Goal: Find specific page/section: Find specific page/section

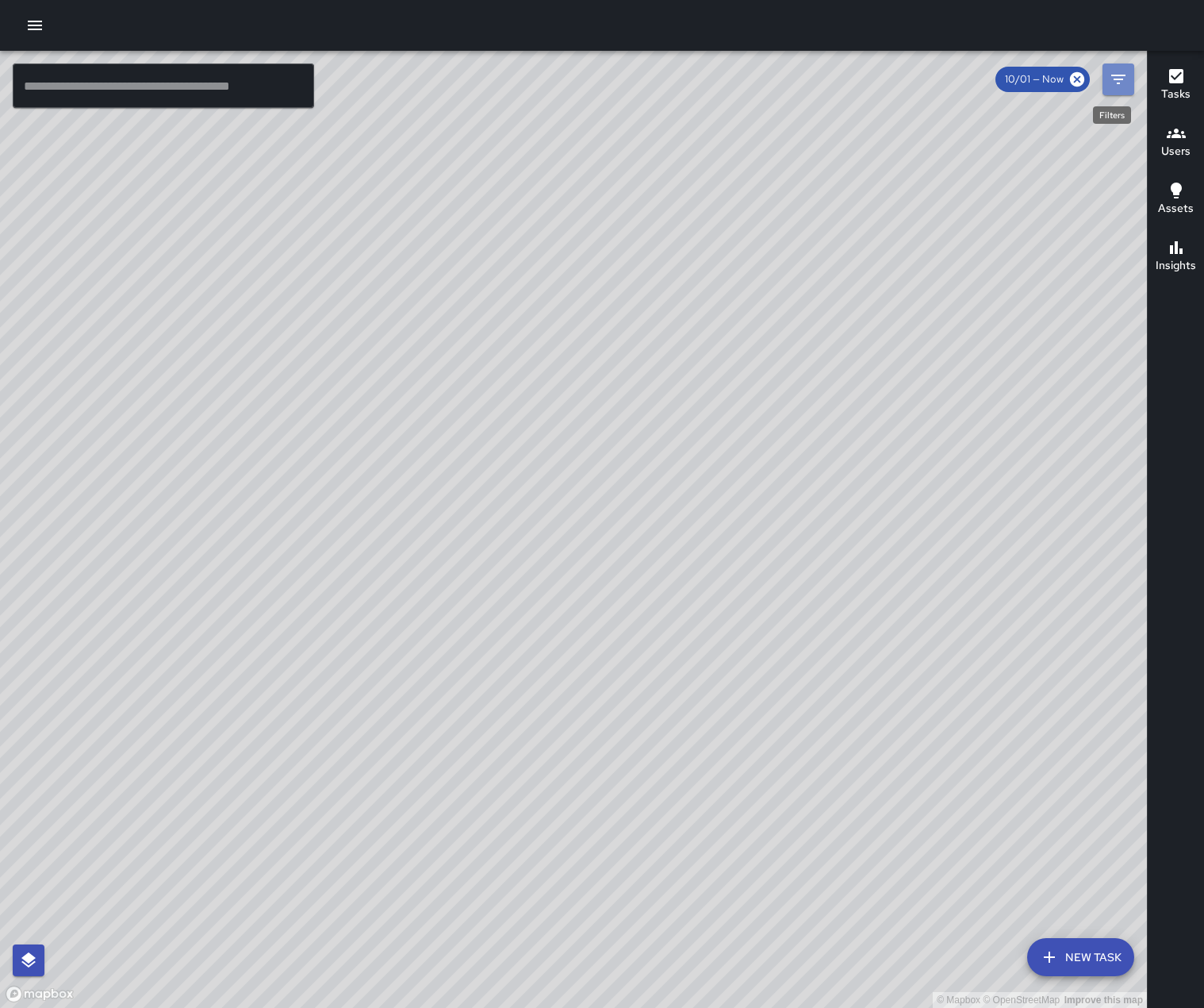
click at [1119, 77] on icon "Filters" at bounding box center [1118, 80] width 19 height 19
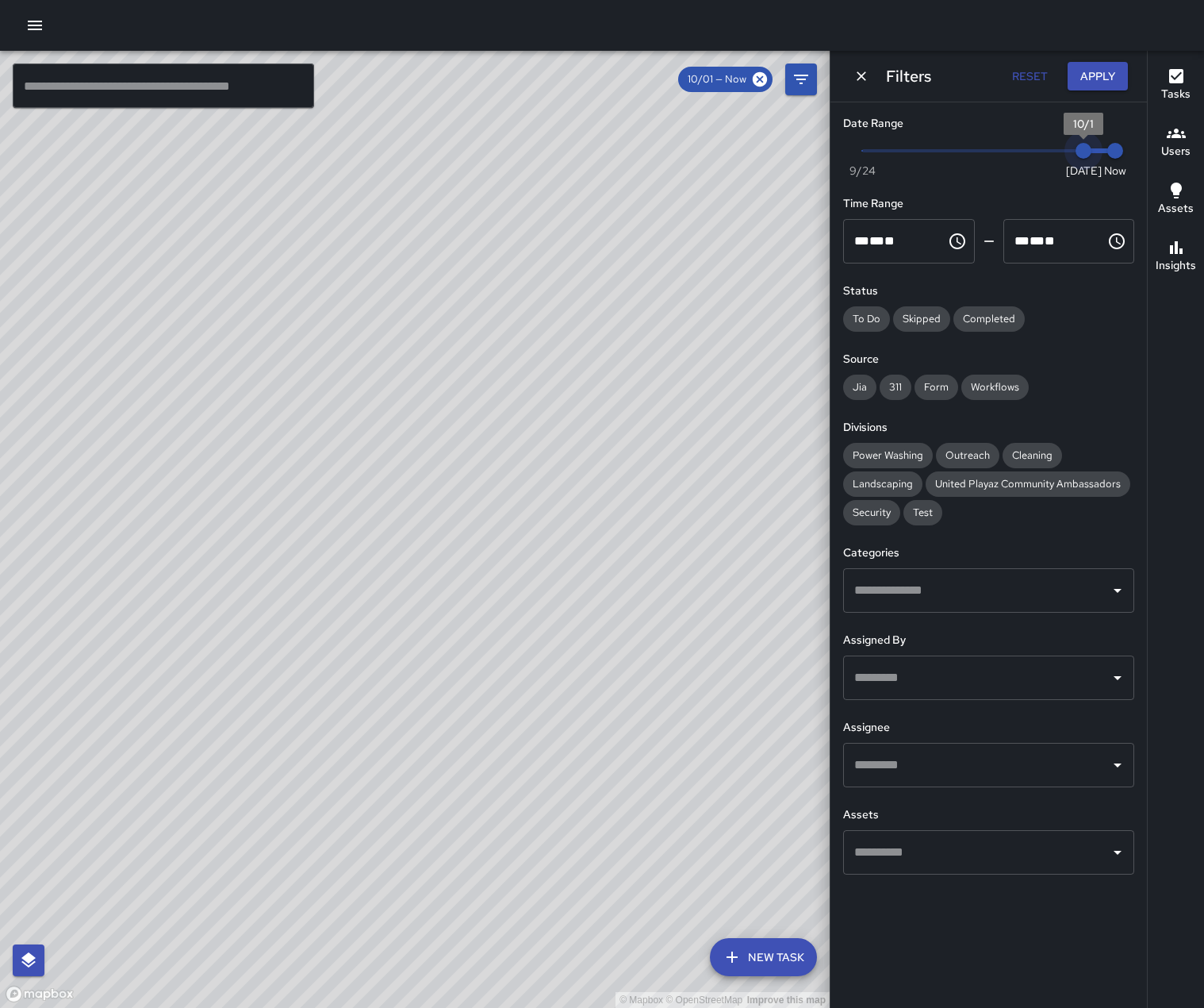
type input "*"
drag, startPoint x: 1085, startPoint y: 154, endPoint x: 1063, endPoint y: 153, distance: 22.0
click at [1060, 153] on span "9/30" at bounding box center [1051, 150] width 15 height 15
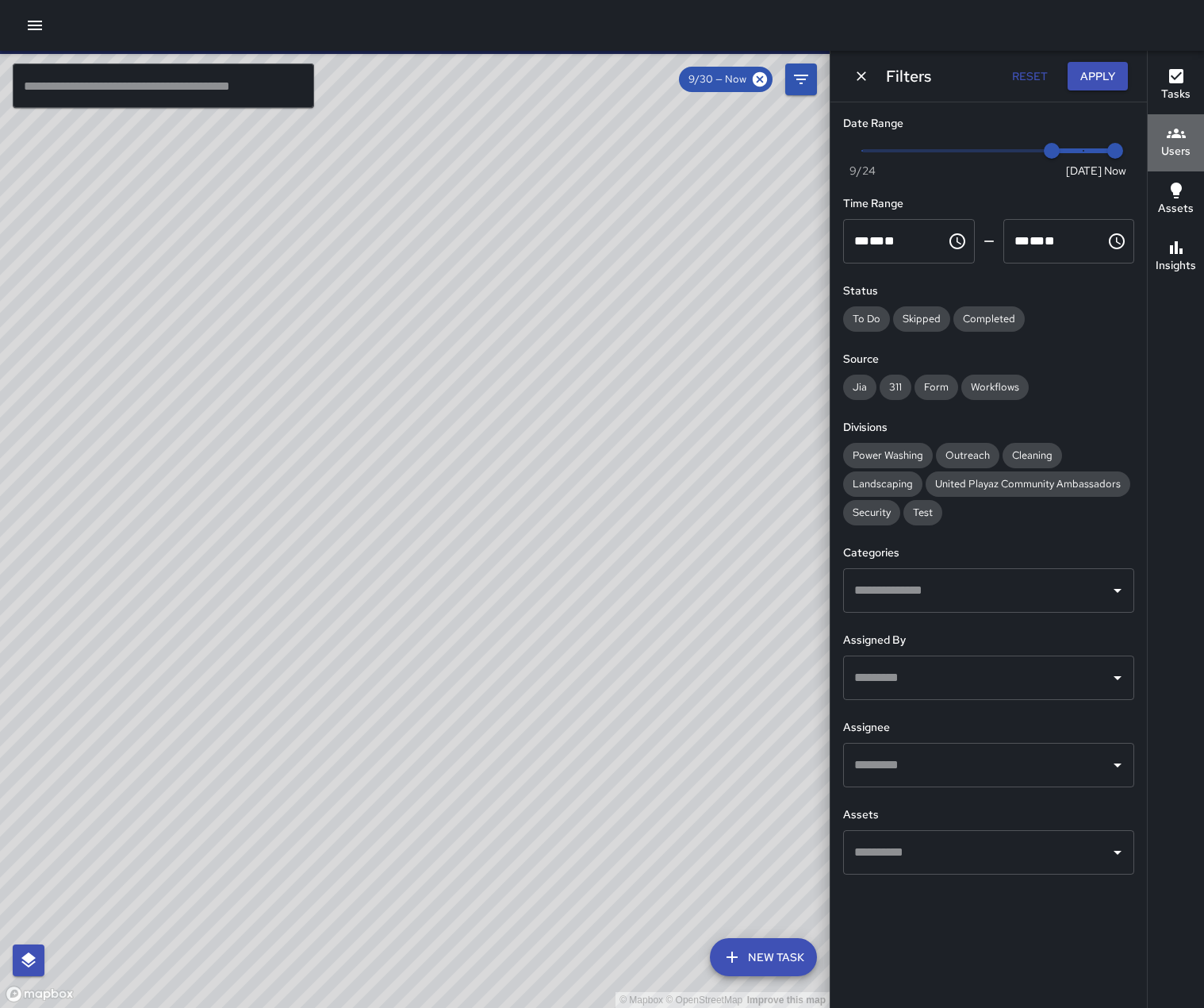
click at [1169, 146] on h6 "Users" at bounding box center [1175, 151] width 29 height 17
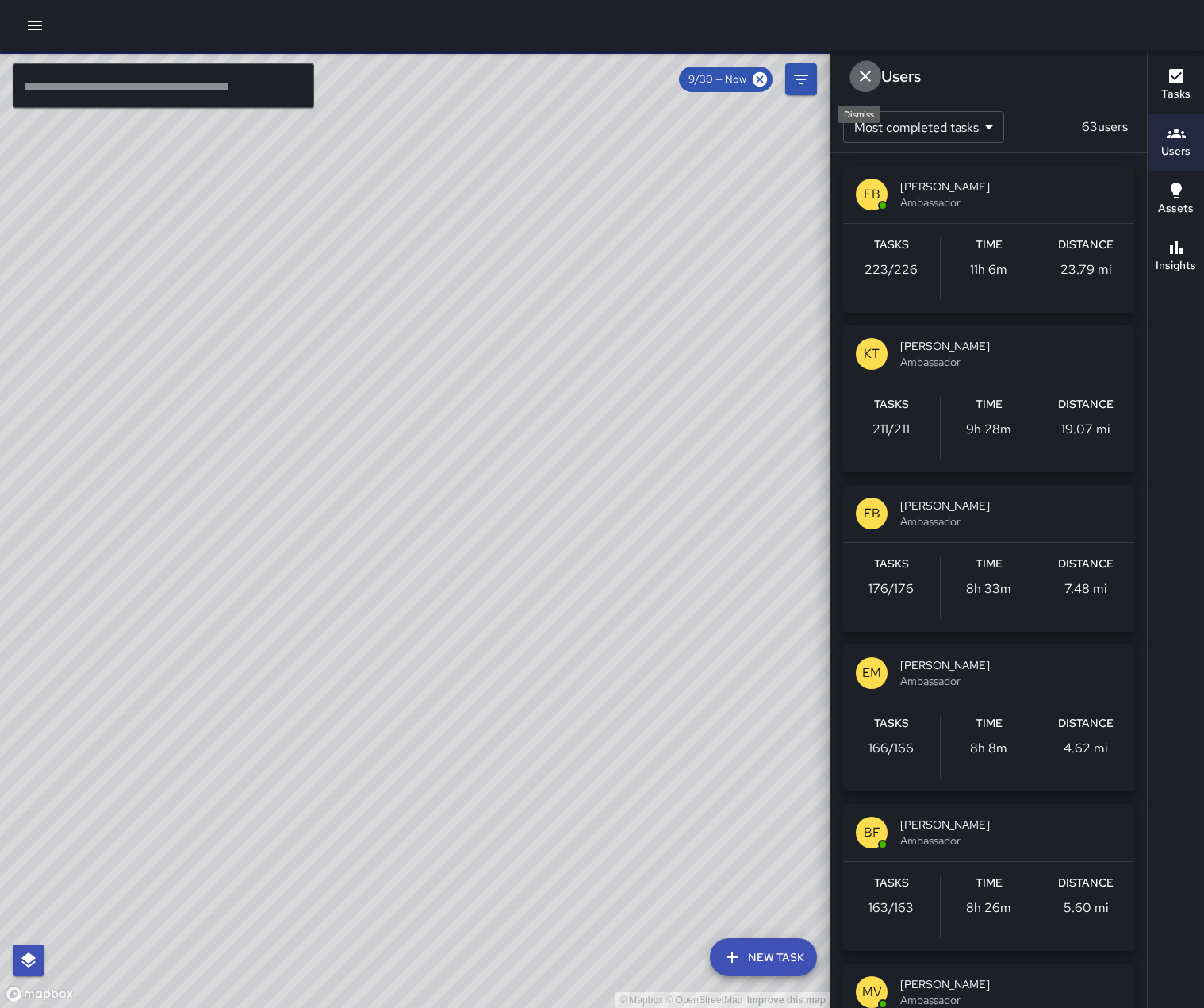
click at [866, 73] on icon "Dismiss" at bounding box center [865, 76] width 19 height 19
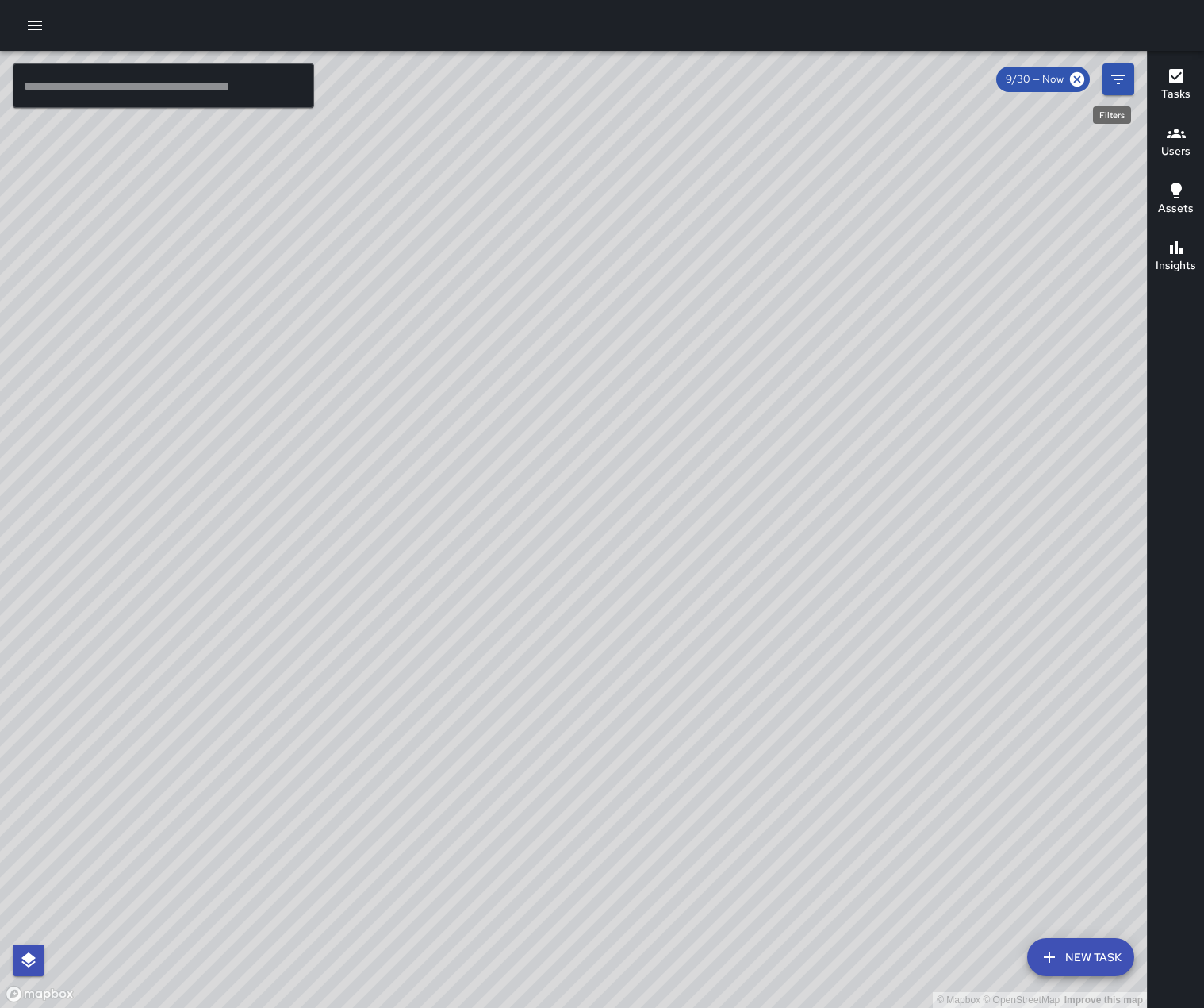
click at [1114, 84] on icon "Filters" at bounding box center [1118, 80] width 19 height 19
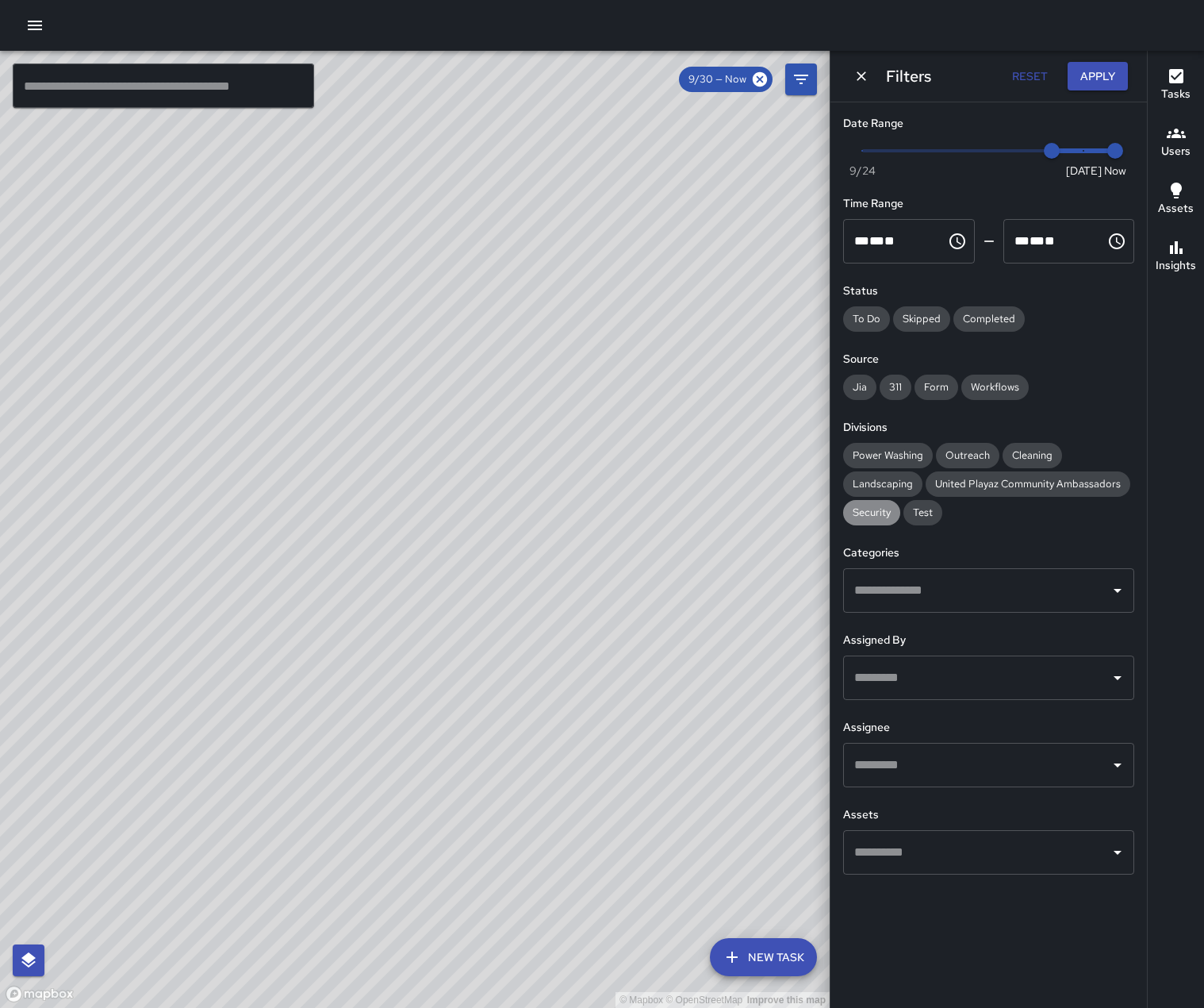
click at [887, 521] on span "Security" at bounding box center [871, 512] width 57 height 15
click at [1116, 774] on icon "Open" at bounding box center [1117, 764] width 19 height 19
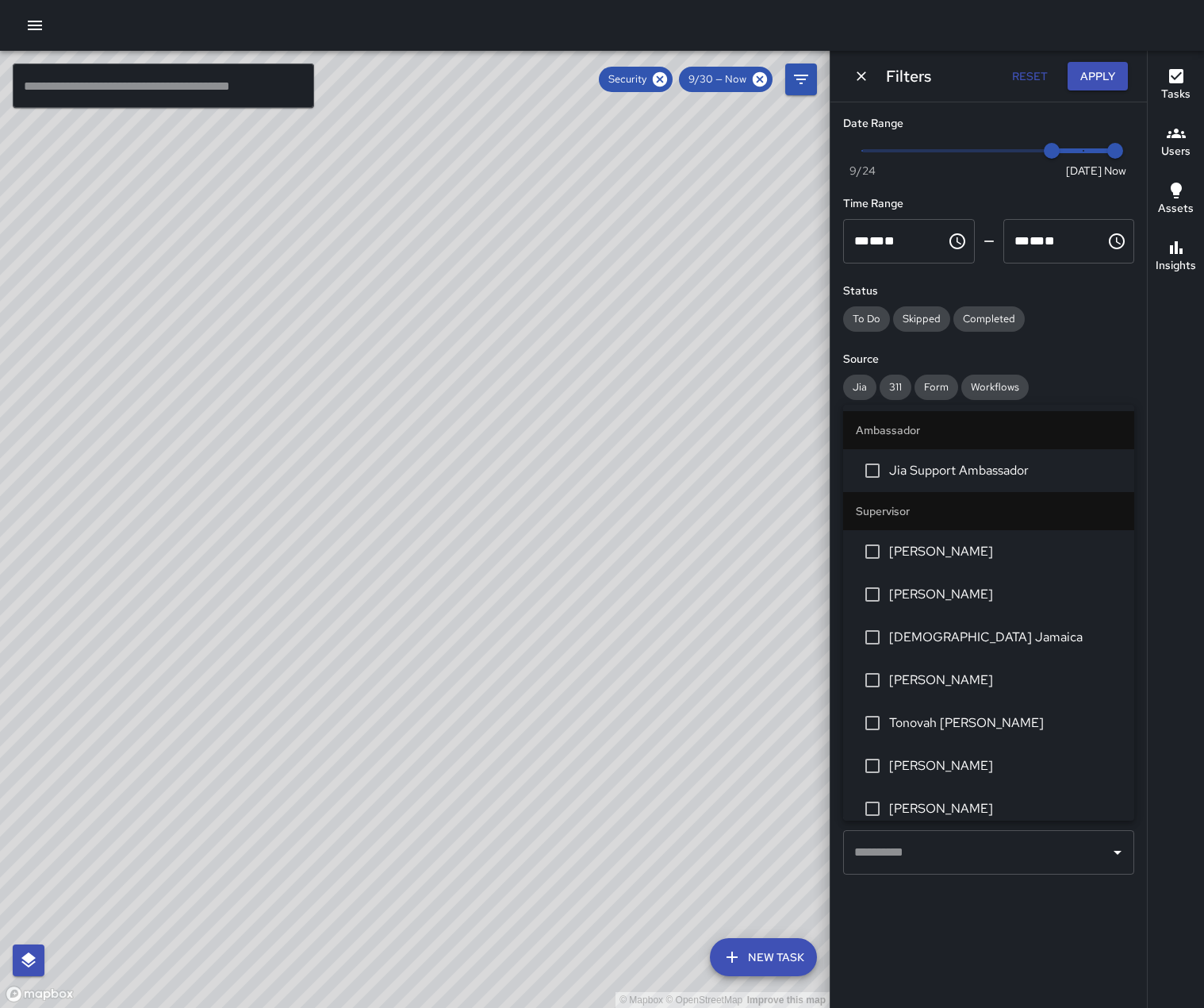
scroll to position [363, 0]
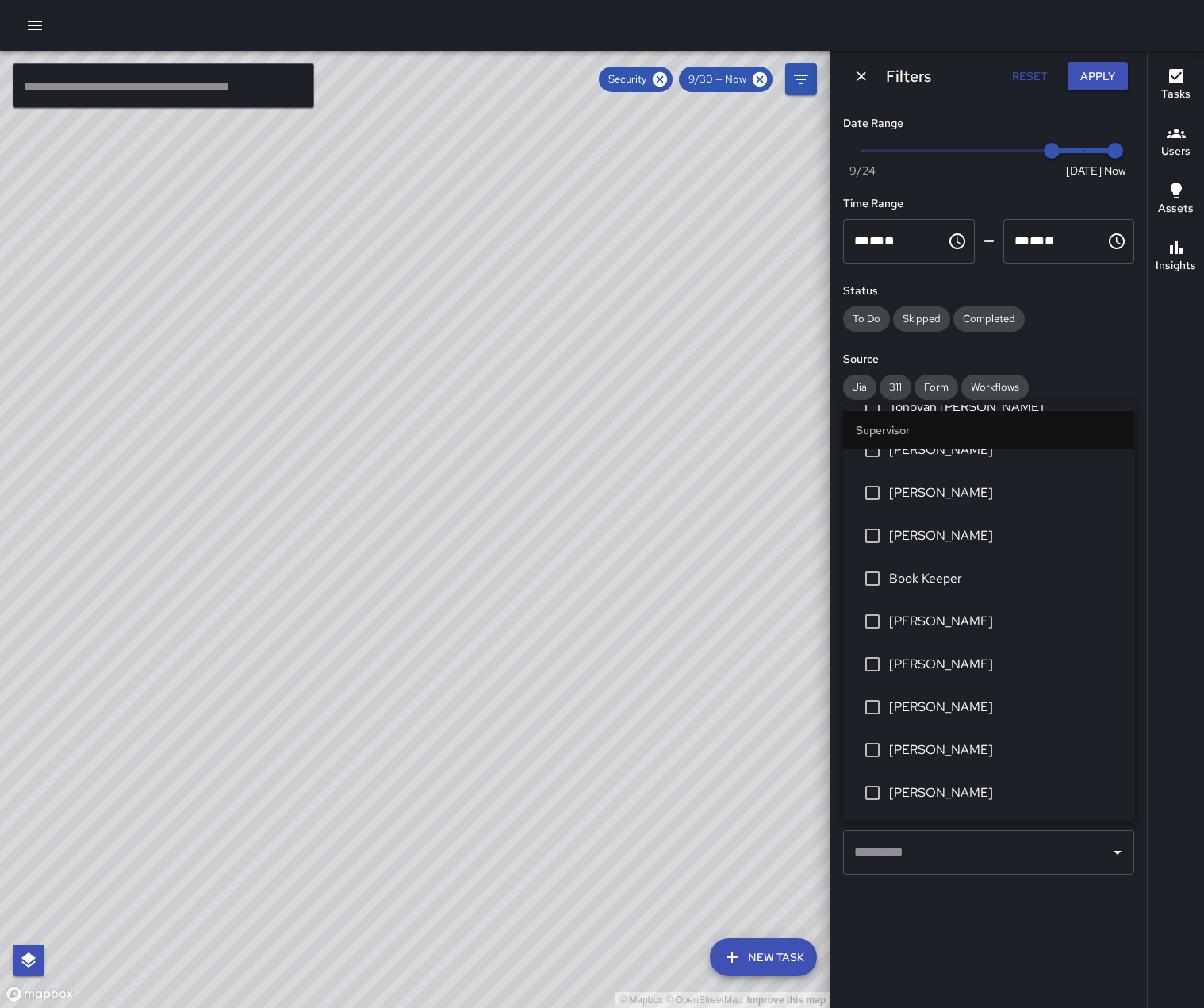
click at [1037, 483] on span "[PERSON_NAME]" at bounding box center [1005, 493] width 232 height 19
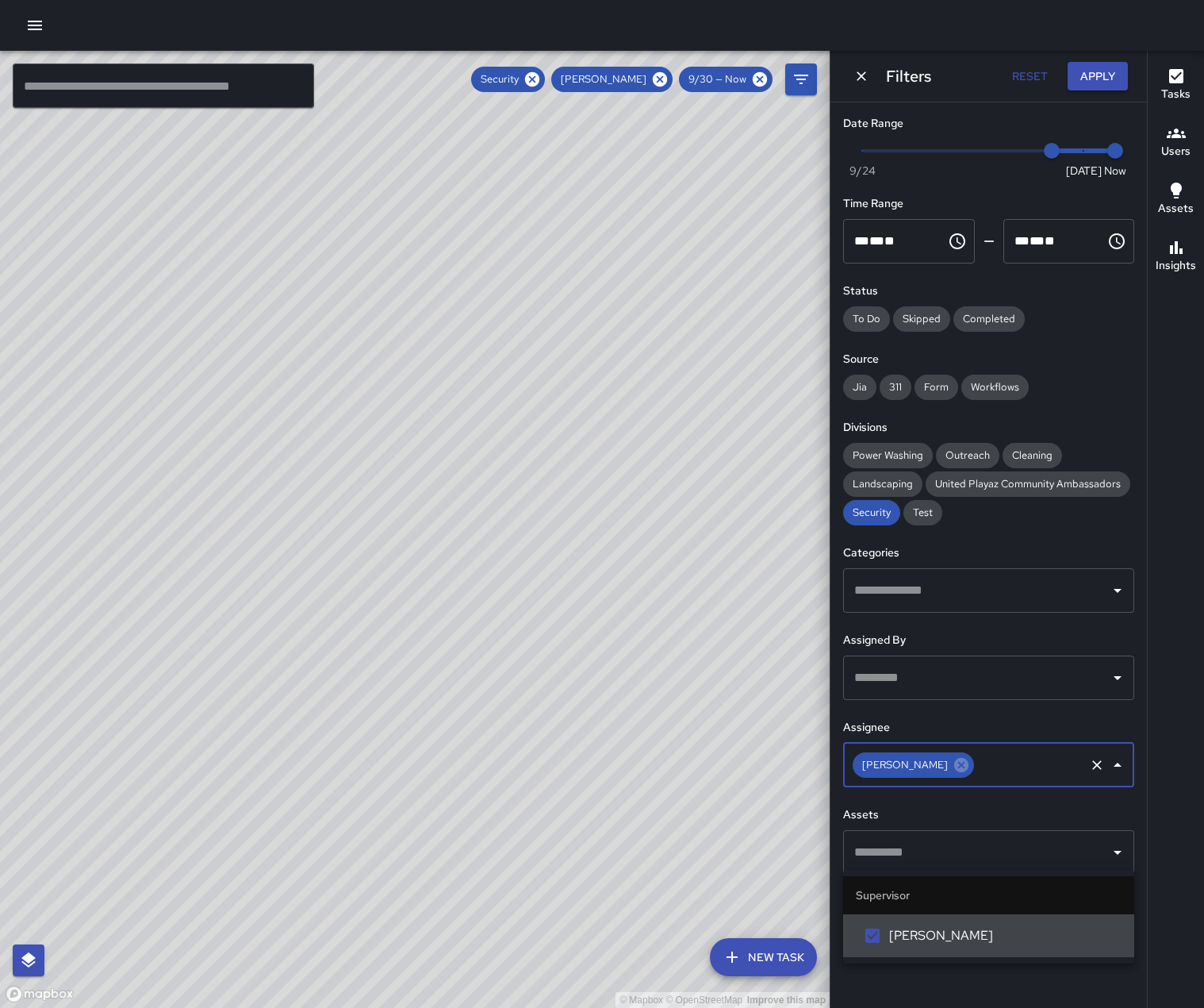
scroll to position [0, 0]
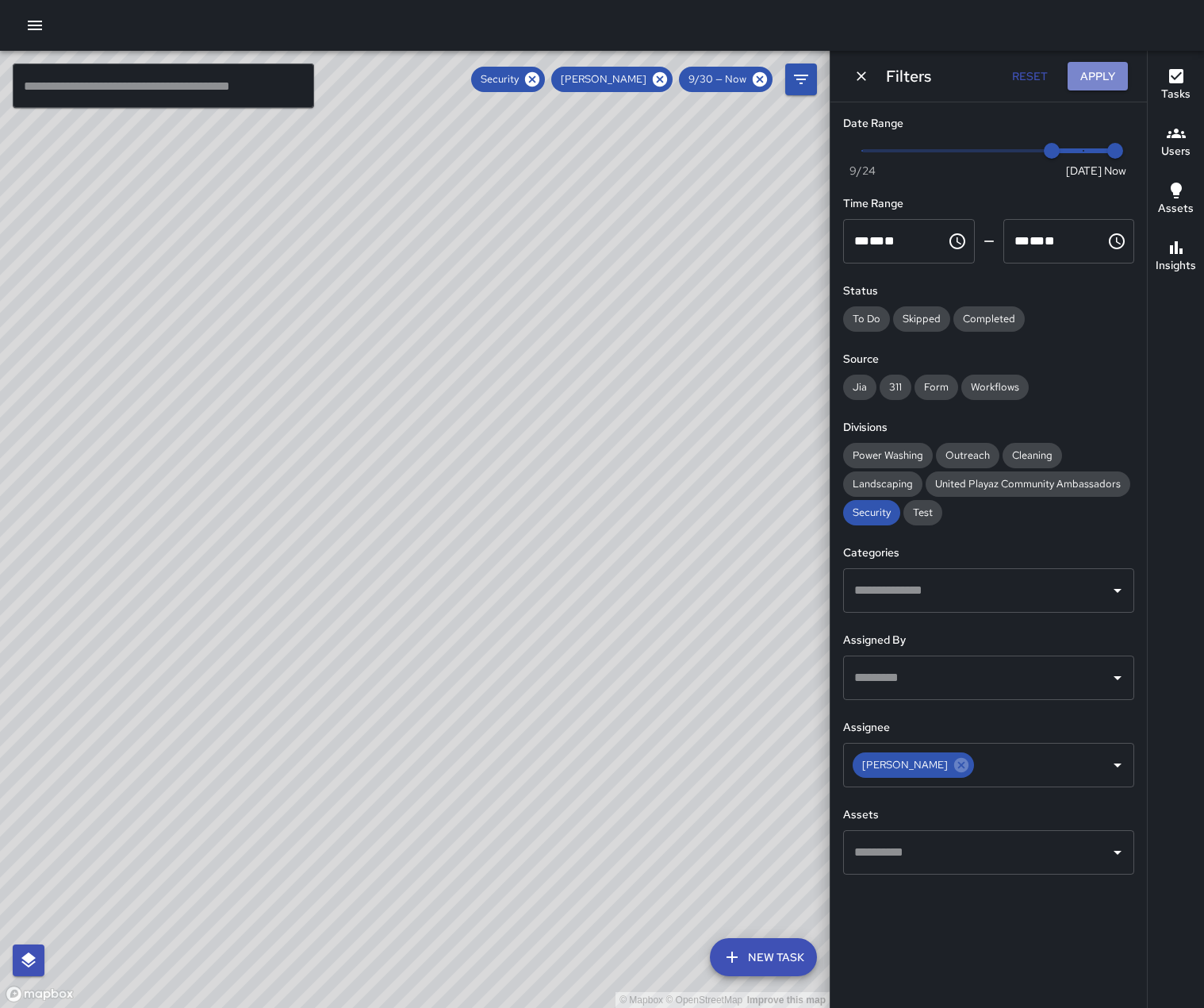
click at [1089, 83] on button "Apply" at bounding box center [1097, 76] width 61 height 29
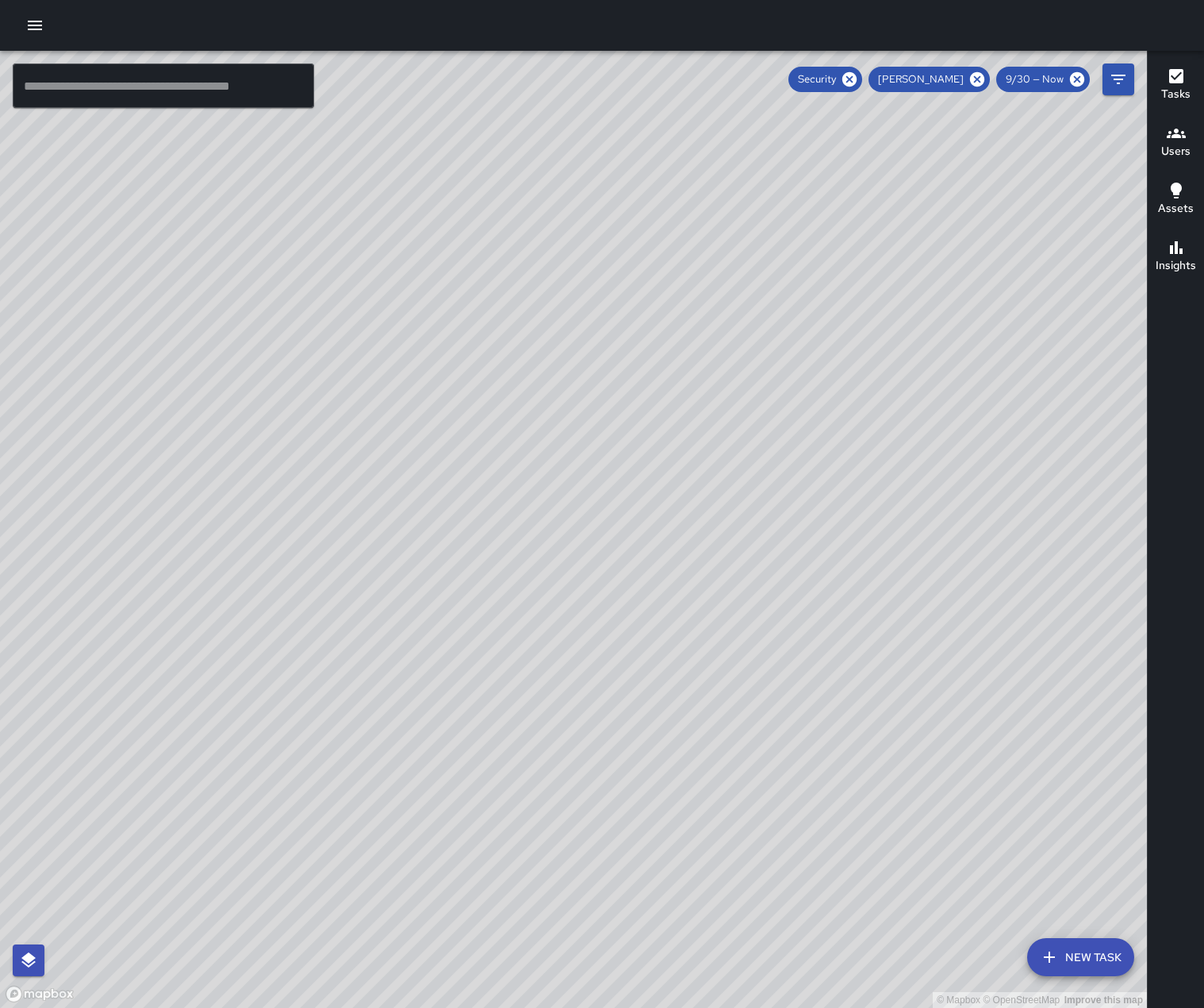
click at [1169, 87] on h6 "Tasks" at bounding box center [1175, 94] width 29 height 17
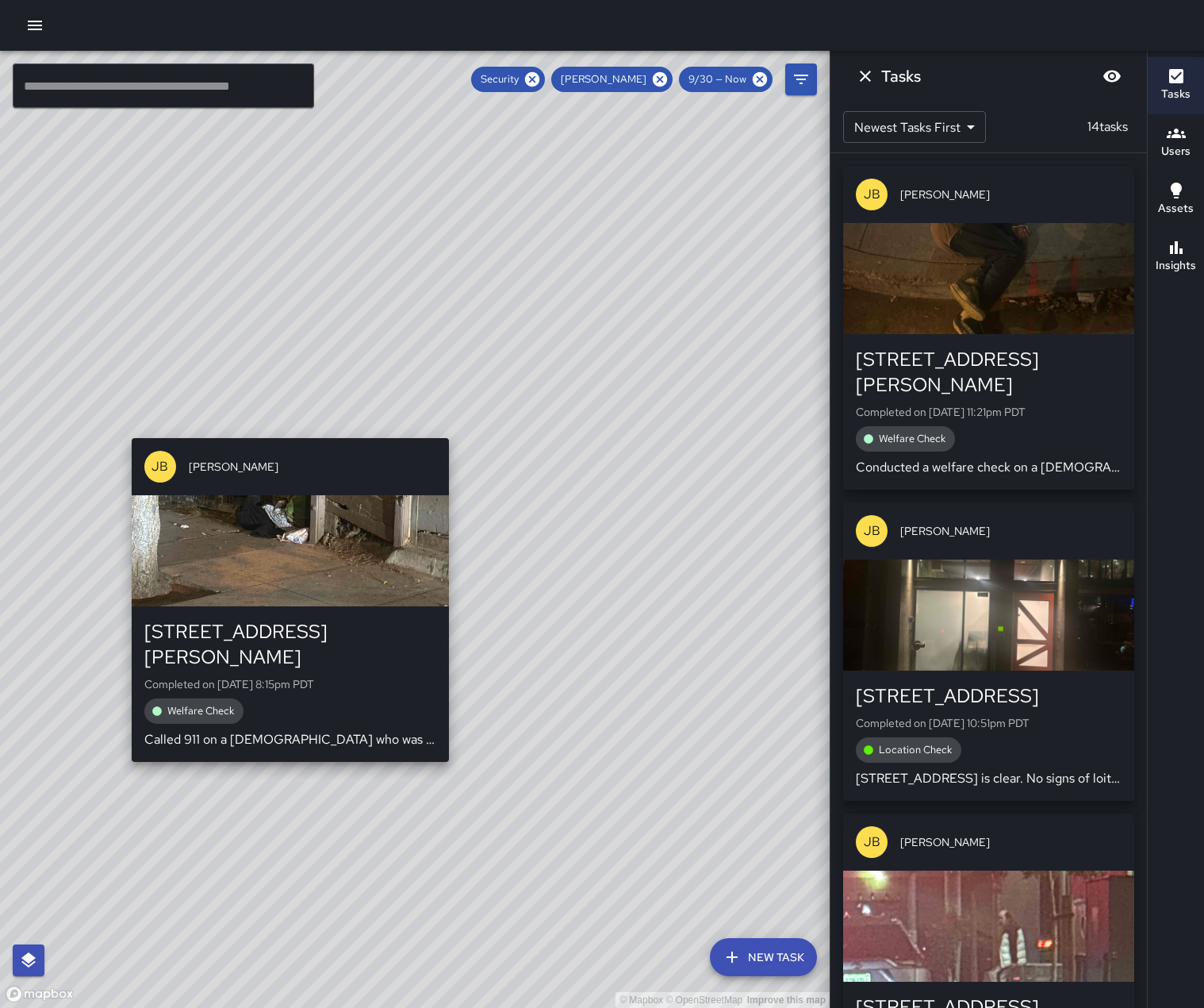
click at [127, 429] on div "© Mapbox © OpenStreetMap Improve this map [PERSON_NAME] [STREET_ADDRESS][PERSON…" at bounding box center [415, 530] width 830 height 957
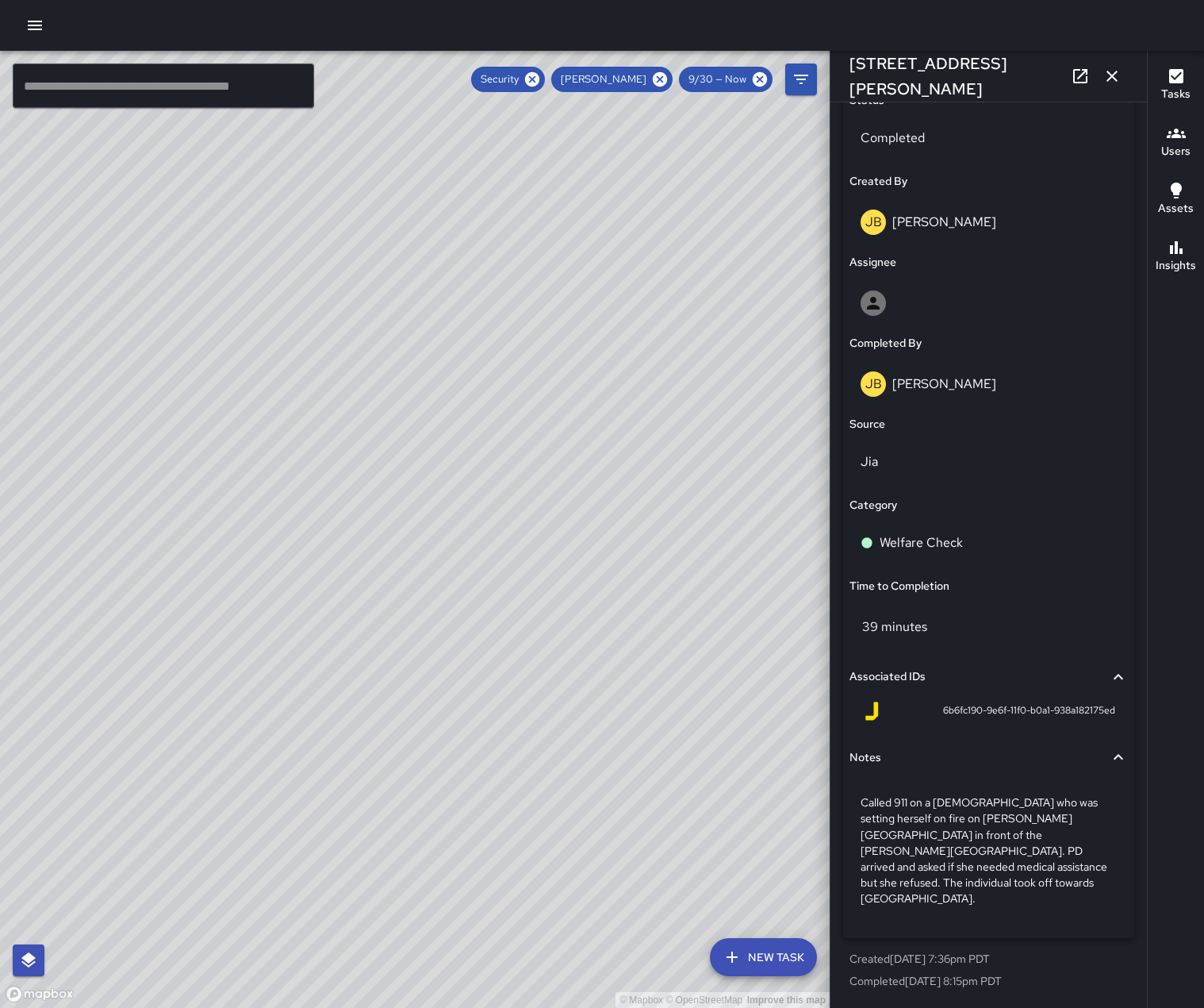
scroll to position [866, 0]
